Goal: Information Seeking & Learning: Learn about a topic

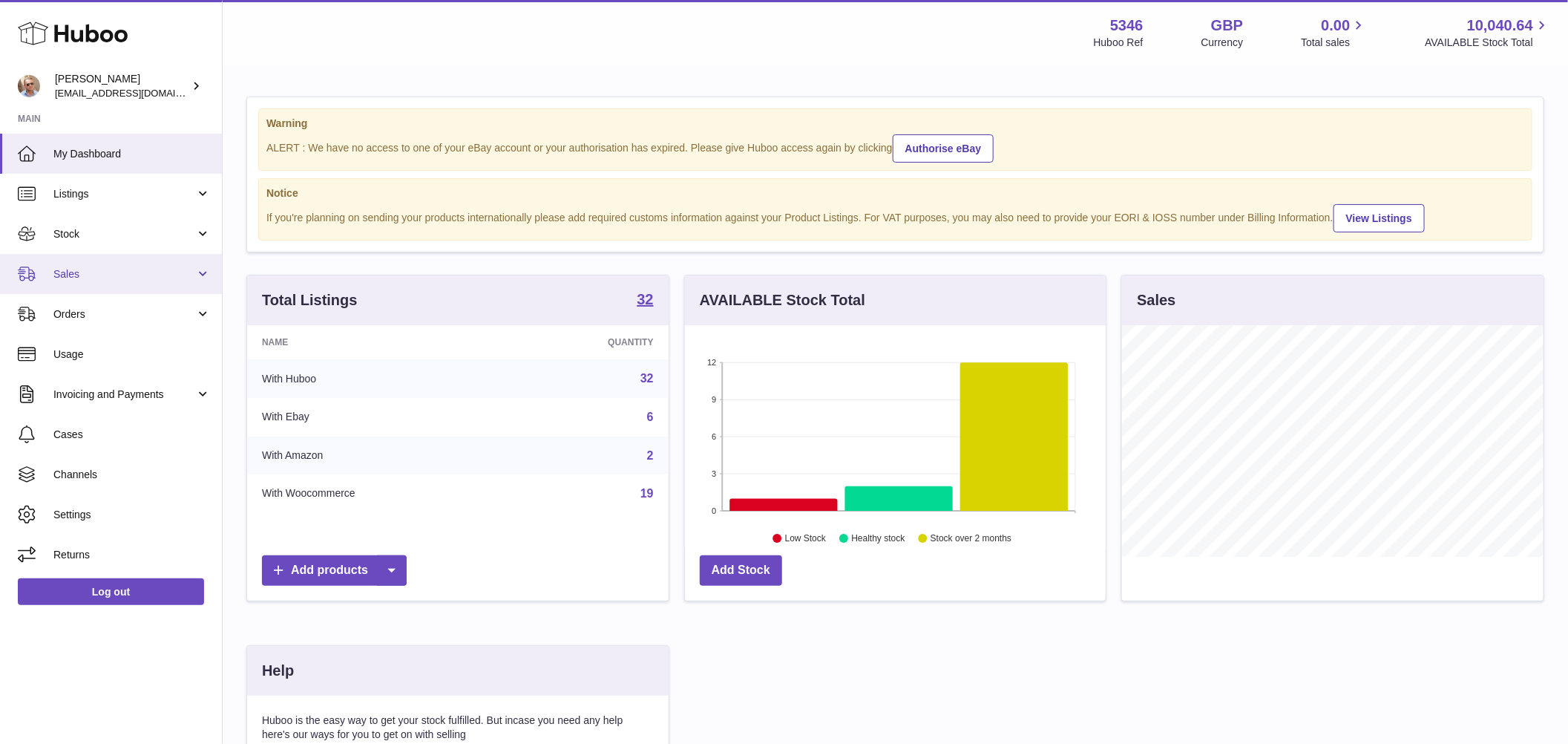
scroll to position [232, 422]
click at [108, 265] on link "Sales" at bounding box center [110, 273] width 222 height 40
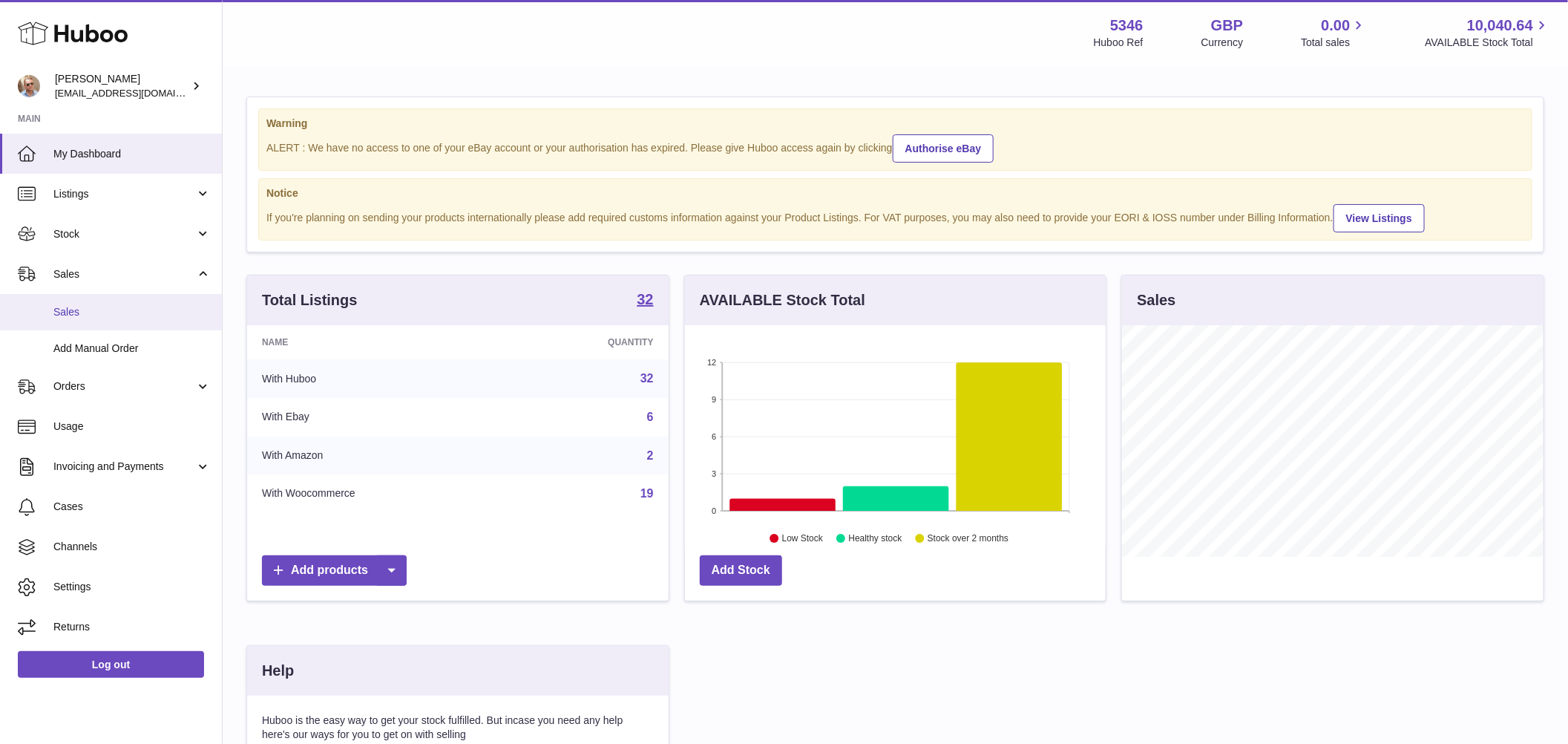
click at [107, 299] on link "Sales" at bounding box center [110, 312] width 222 height 36
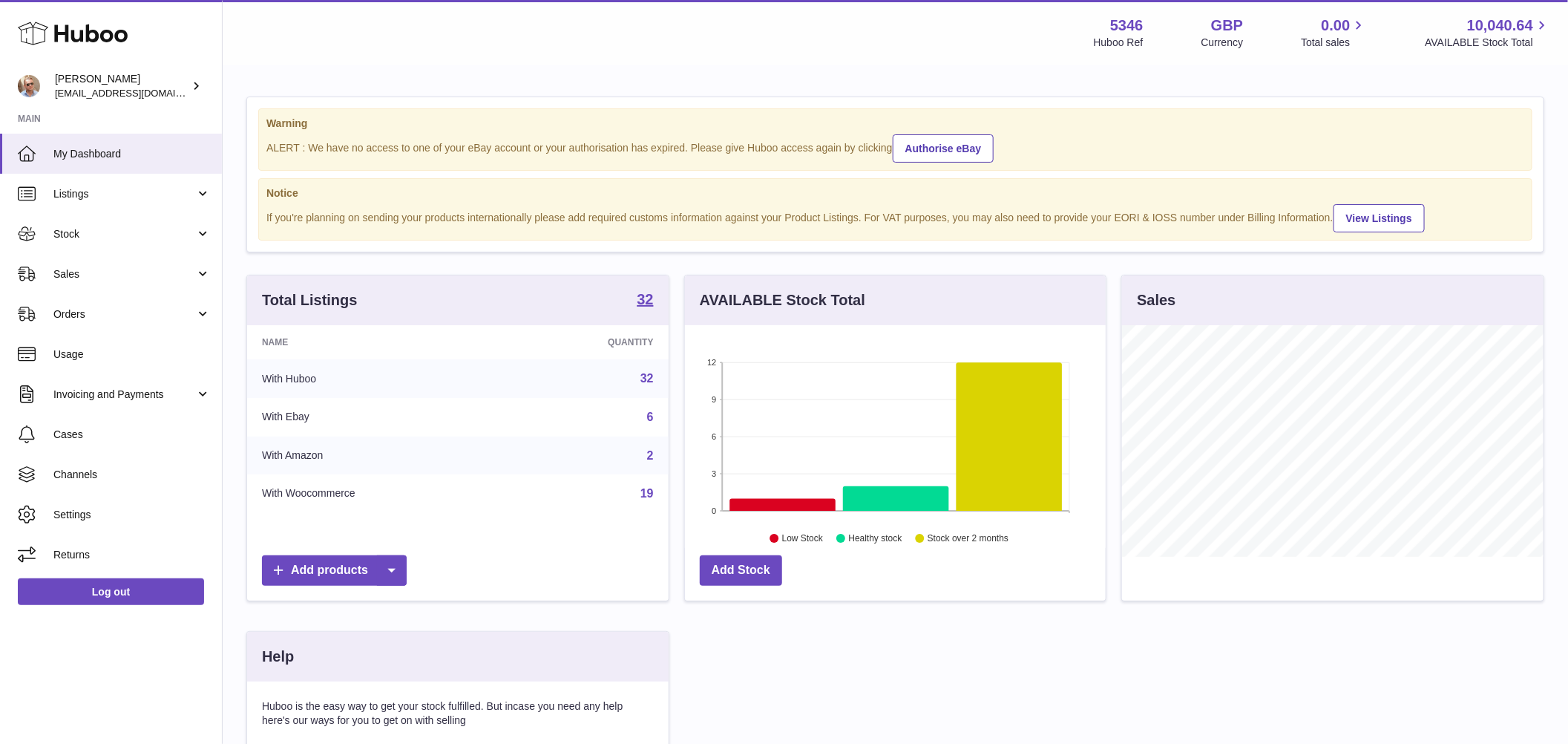
scroll to position [232, 422]
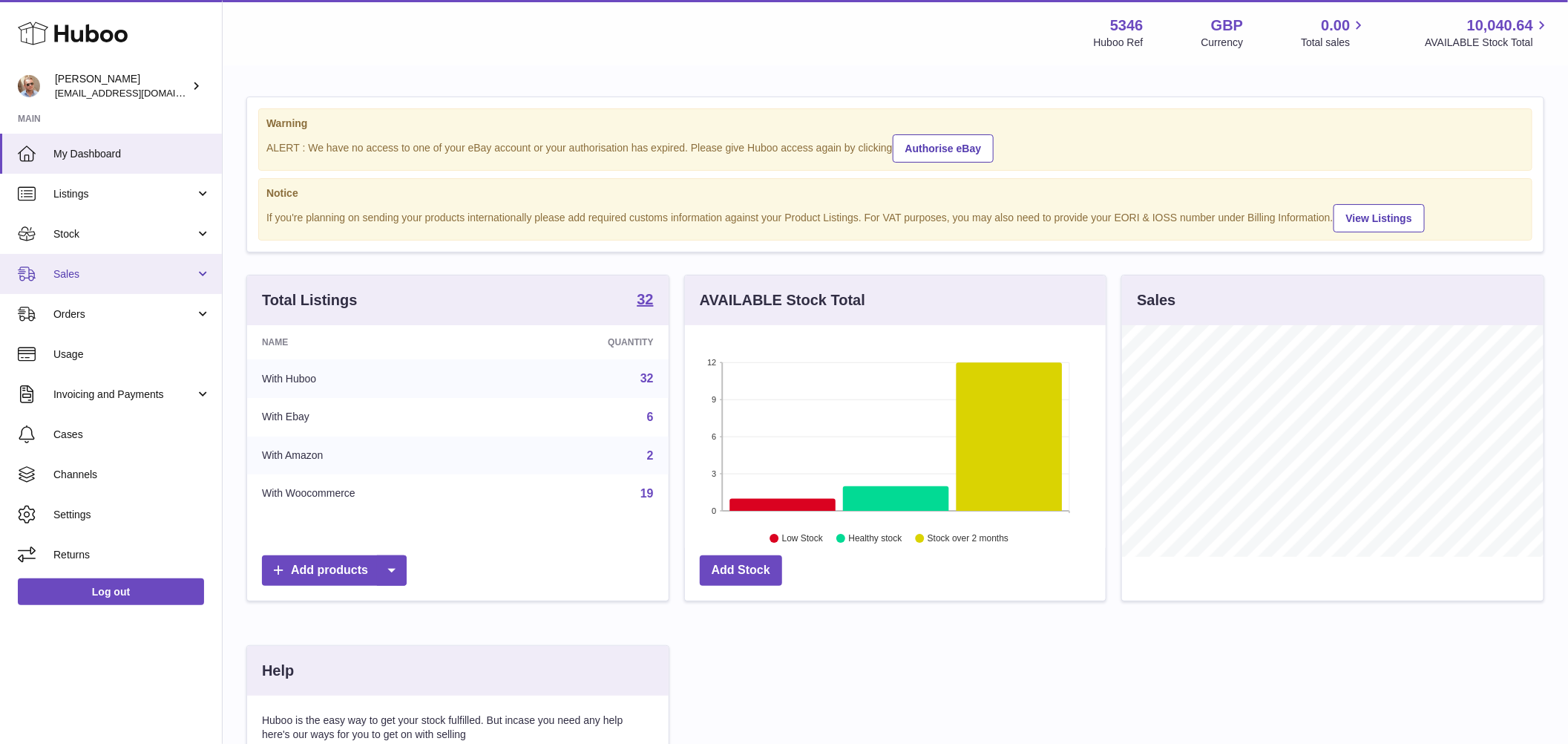
click at [86, 274] on span "Sales" at bounding box center [124, 274] width 142 height 14
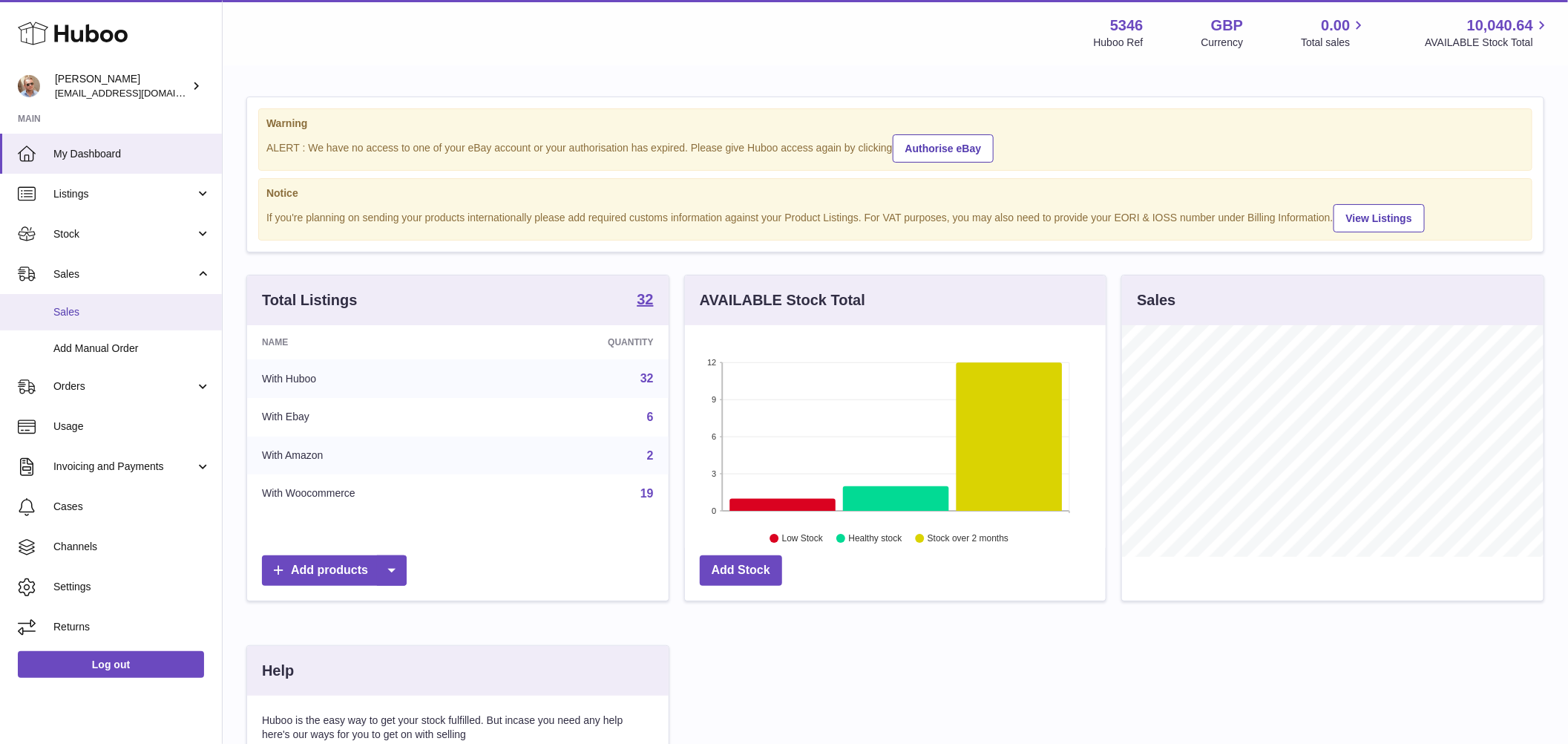
click at [89, 297] on link "Sales" at bounding box center [110, 312] width 222 height 36
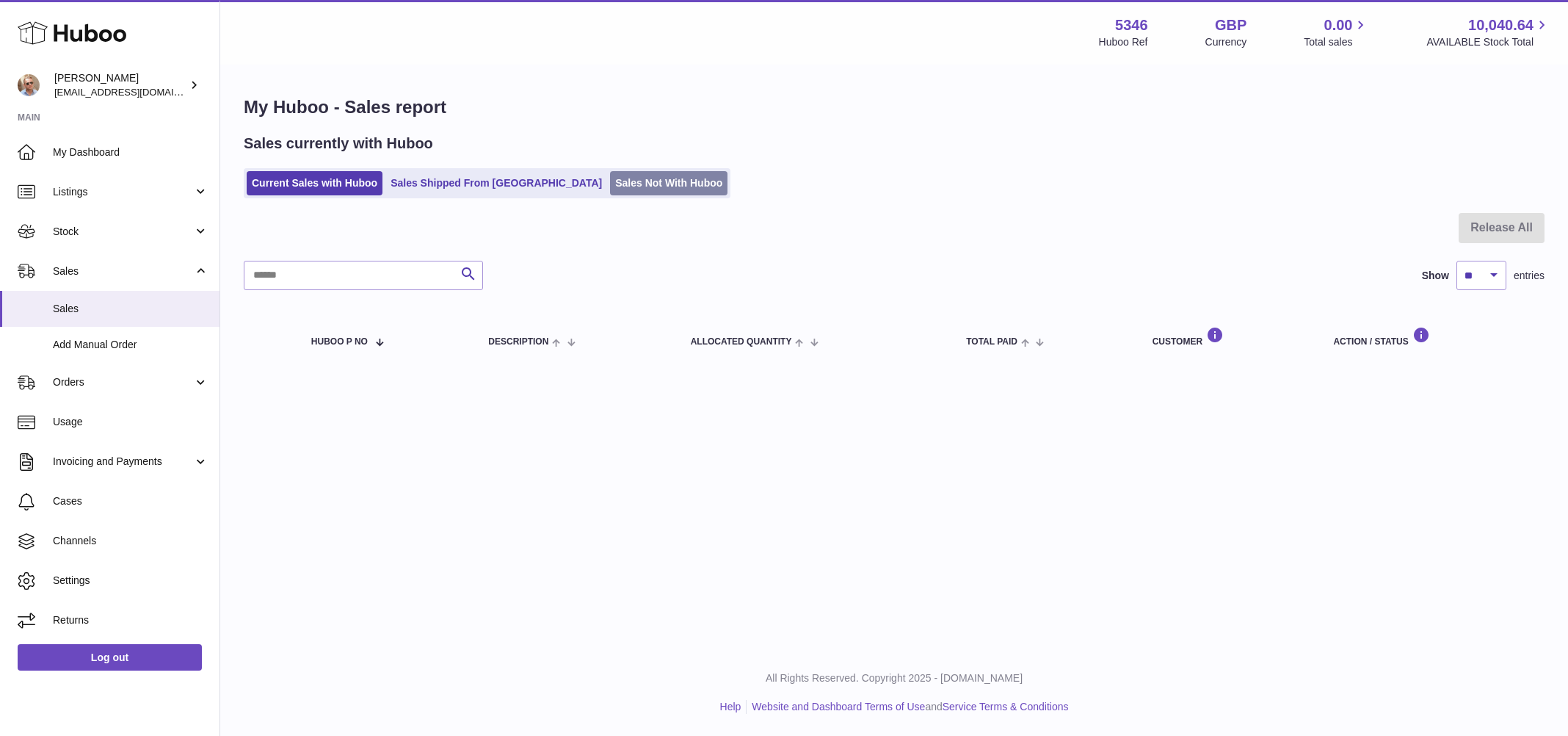
click at [610, 181] on link "Sales Not With Huboo" at bounding box center [668, 183] width 118 height 24
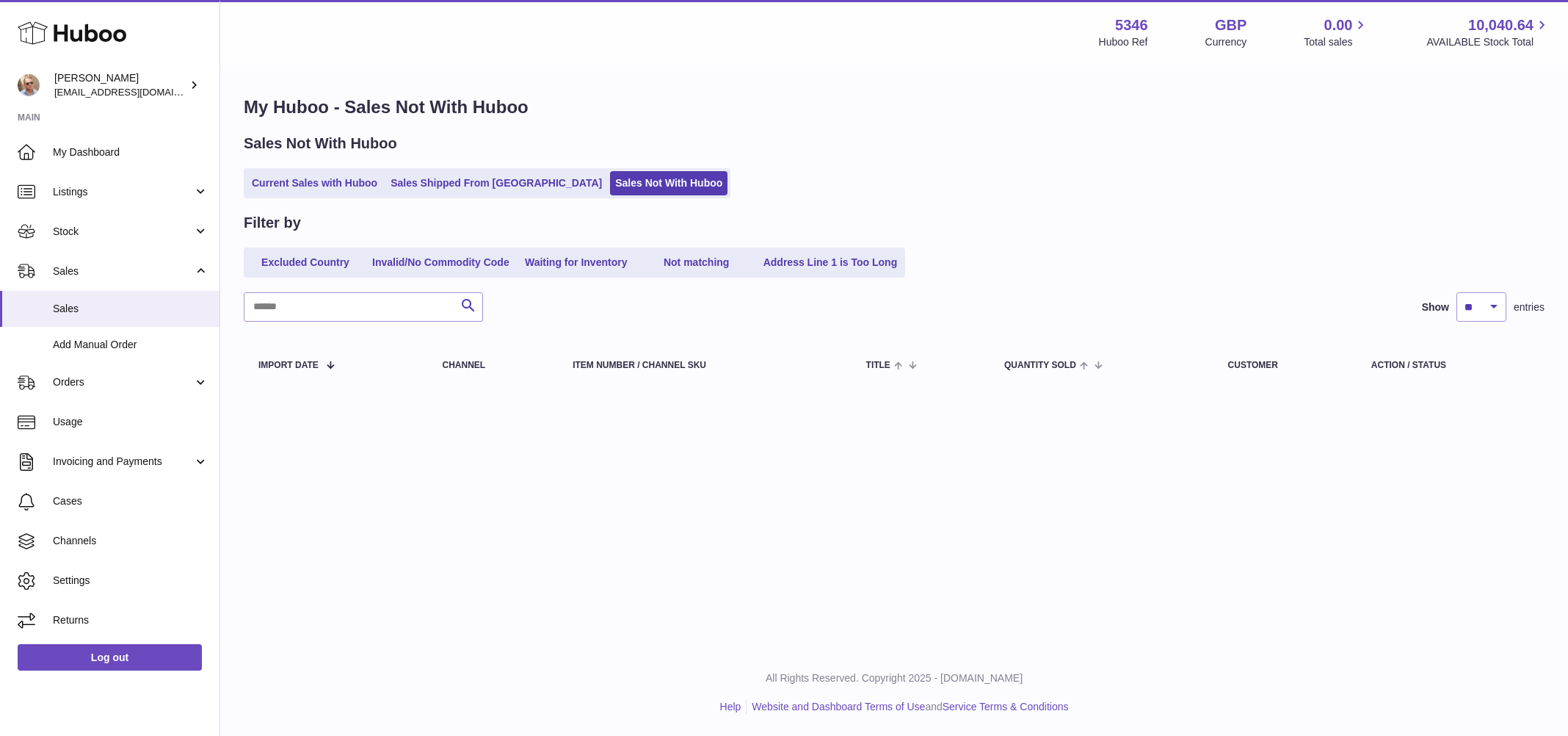
click at [905, 108] on h1 "My Huboo - Sales Not With Huboo" at bounding box center [894, 106] width 1301 height 23
